Goal: Understand process/instructions: Learn how to perform a task or action

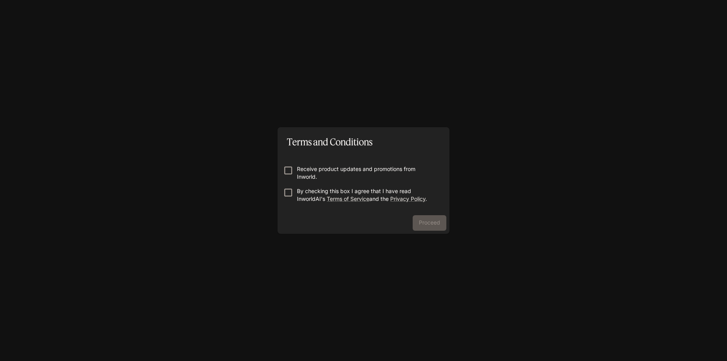
click at [318, 167] on p "Receive product updates and promotions from Inworld." at bounding box center [366, 172] width 139 height 15
click at [299, 168] on p "Receive product updates and promotions from Inworld." at bounding box center [366, 172] width 139 height 15
click at [424, 223] on button "Proceed" at bounding box center [430, 222] width 34 height 15
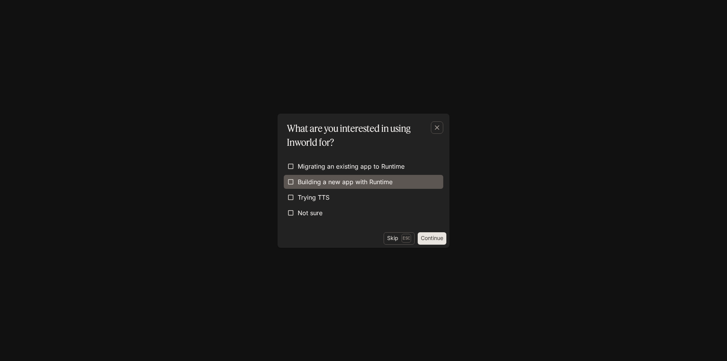
click at [334, 184] on span "Building a new app with Runtime" at bounding box center [345, 181] width 95 height 9
click at [429, 236] on button "Continue" at bounding box center [432, 238] width 29 height 12
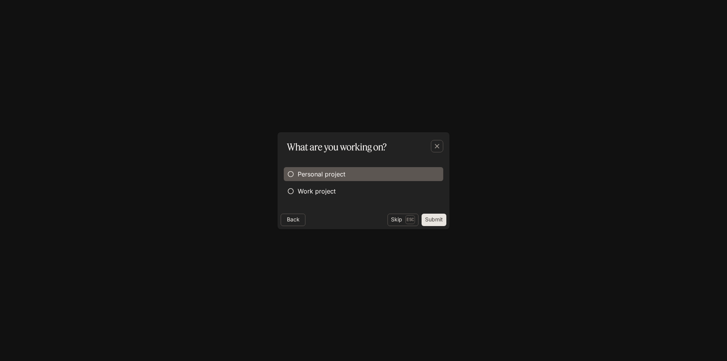
click at [325, 175] on span "Personal project" at bounding box center [322, 173] width 48 height 9
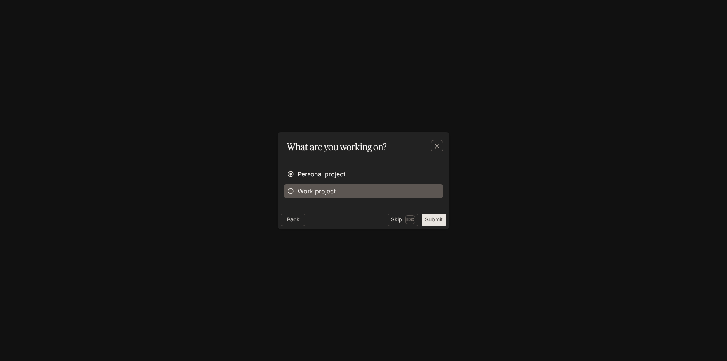
click at [384, 196] on label "Work project" at bounding box center [364, 191] width 160 height 14
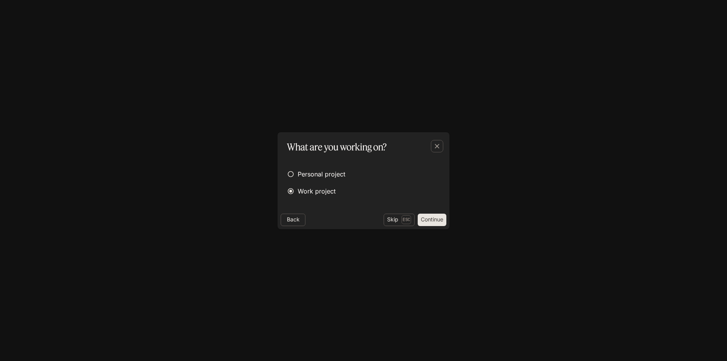
click at [436, 218] on button "Continue" at bounding box center [432, 219] width 29 height 12
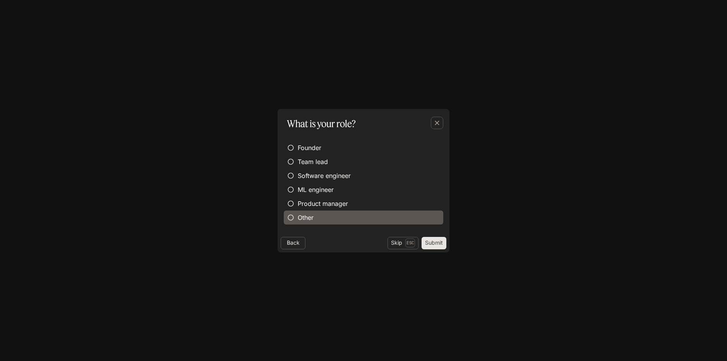
click at [324, 218] on label "Other" at bounding box center [364, 217] width 160 height 14
click at [428, 241] on button "Submit" at bounding box center [434, 243] width 25 height 12
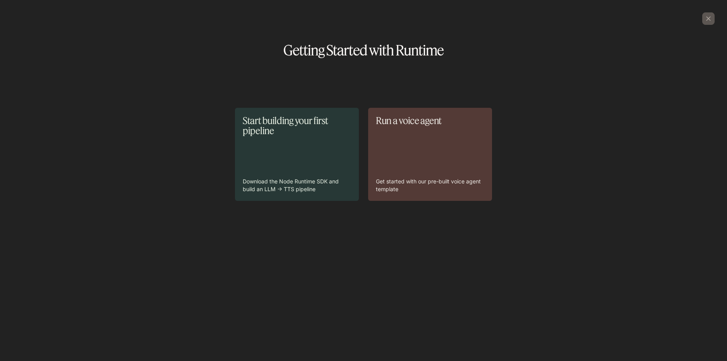
click at [380, 153] on div "Run a voice agent Get started with our pre-built voice agent template" at bounding box center [430, 153] width 108 height 77
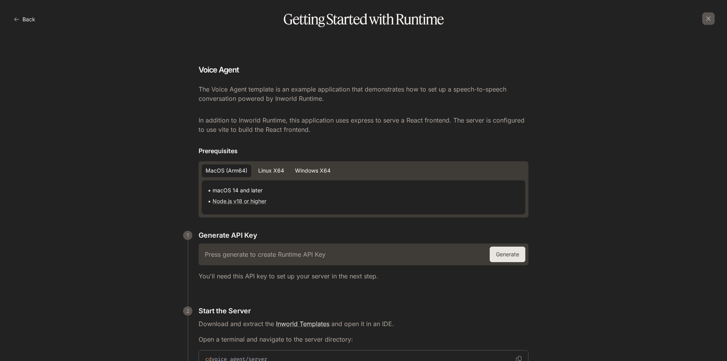
click at [22, 16] on button "Back" at bounding box center [25, 19] width 26 height 15
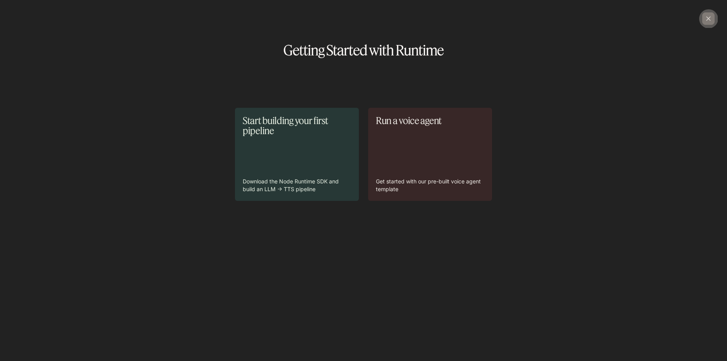
click at [706, 18] on icon "button" at bounding box center [709, 19] width 8 height 8
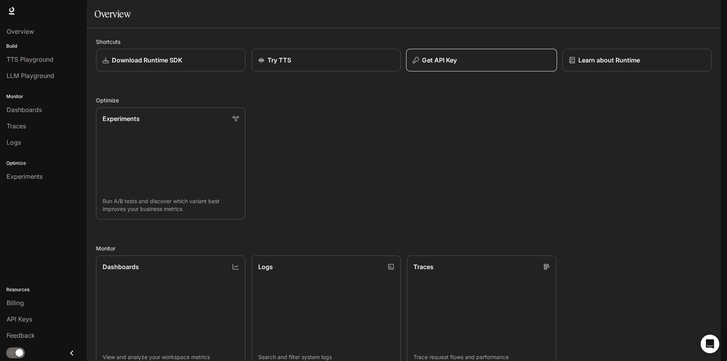
scroll to position [155, 0]
